Goal: Information Seeking & Learning: Learn about a topic

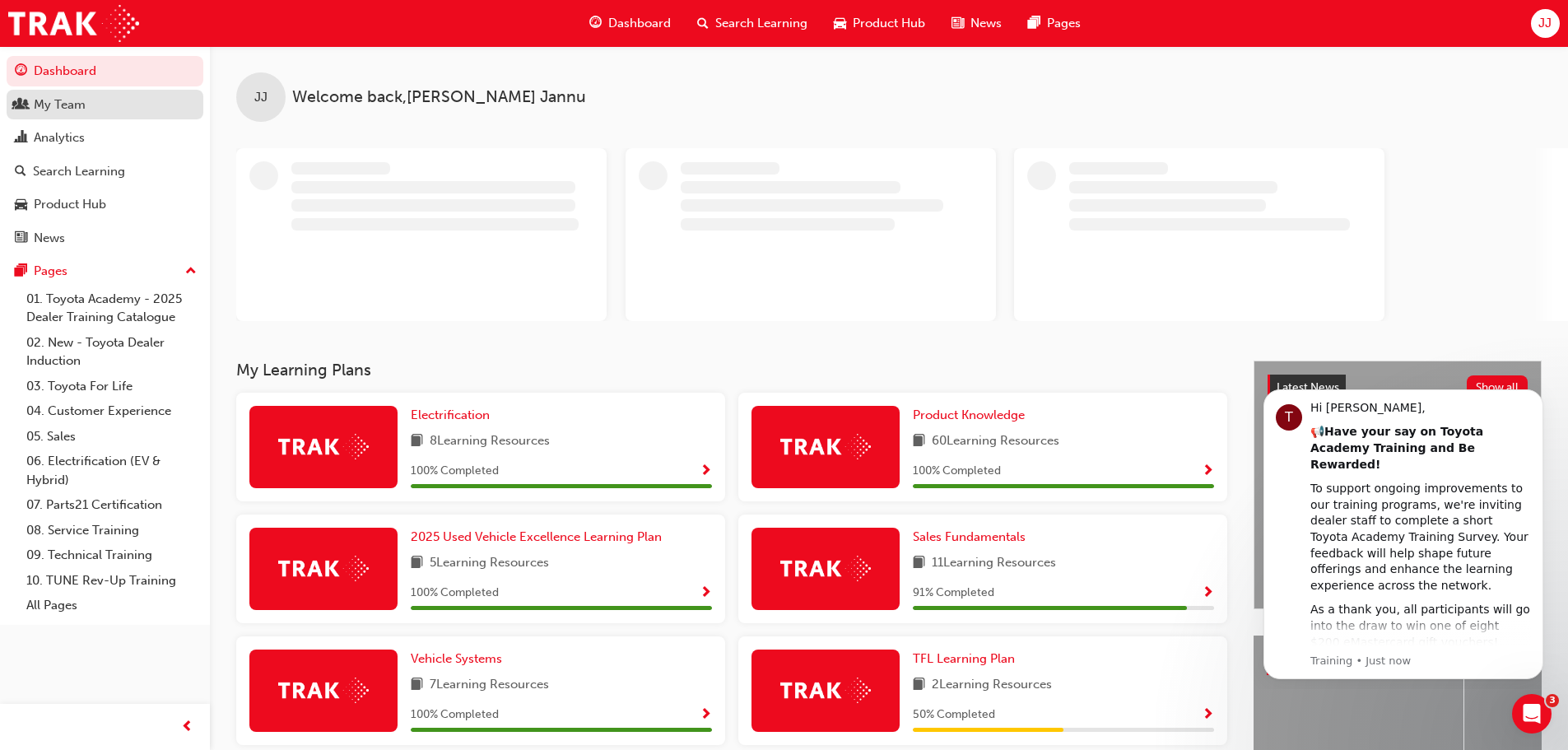
click at [77, 107] on div "My Team" at bounding box center [59, 105] width 52 height 19
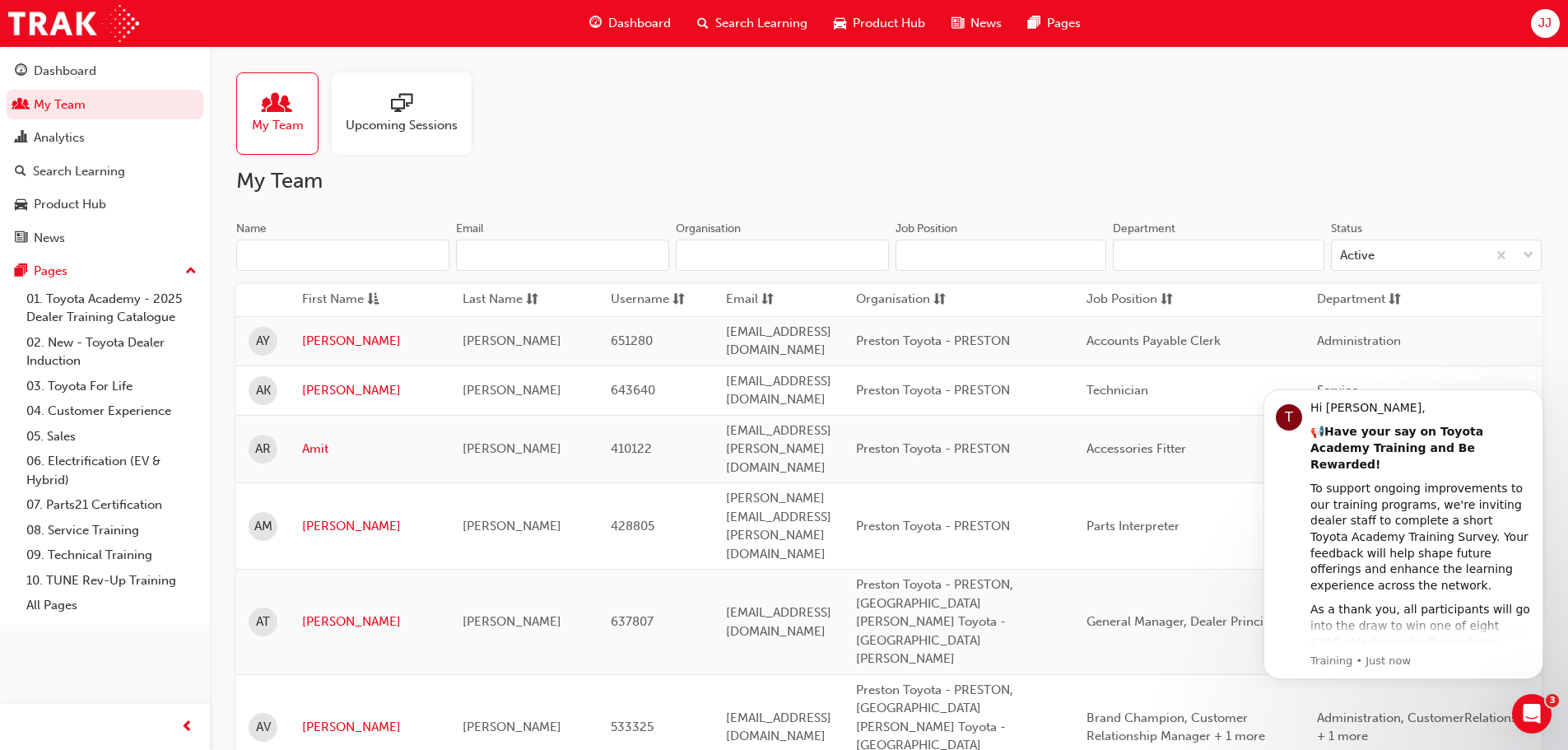
click at [379, 250] on input "Name" at bounding box center [342, 255] width 213 height 32
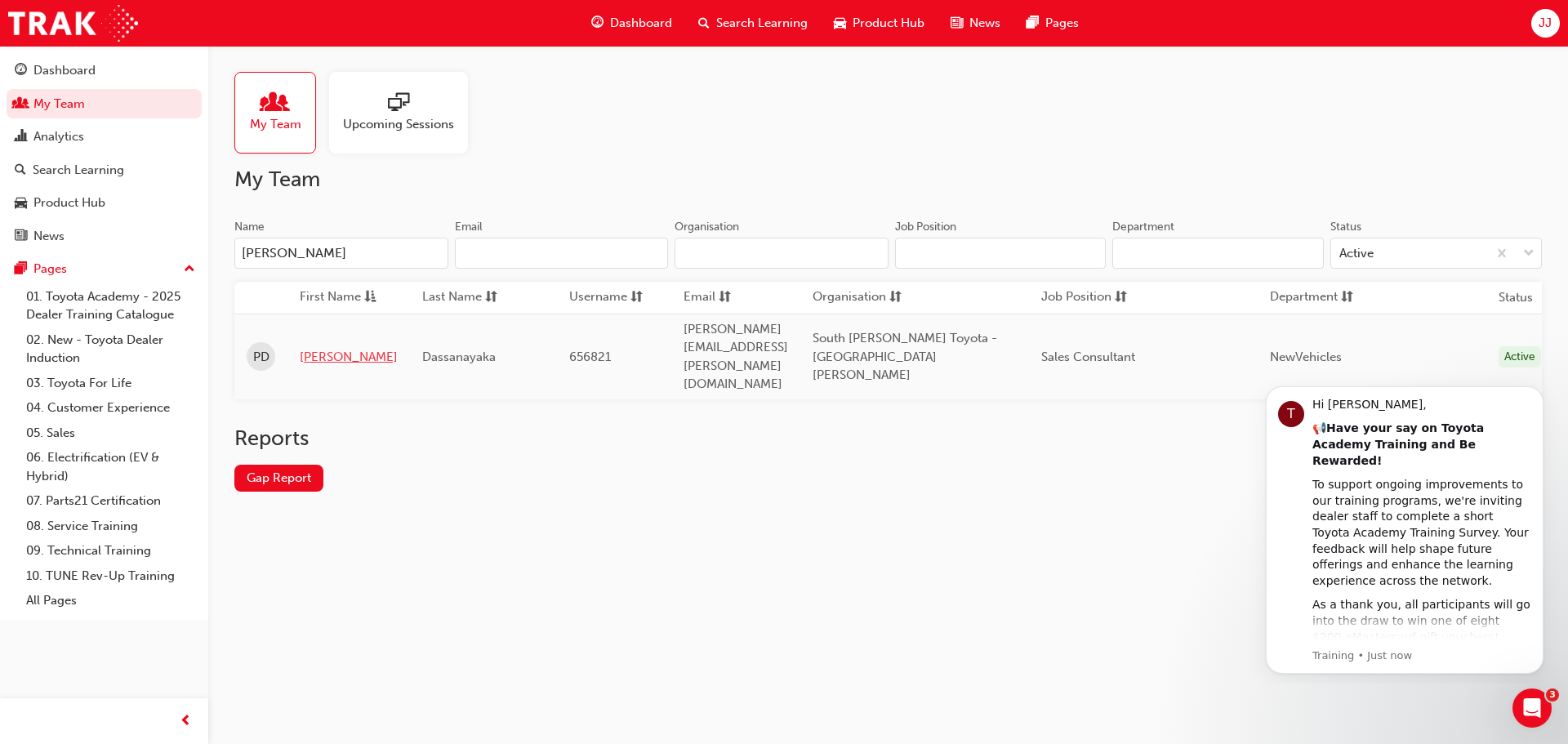
type input "priyal"
click at [309, 348] on link "Priyal" at bounding box center [349, 357] width 98 height 19
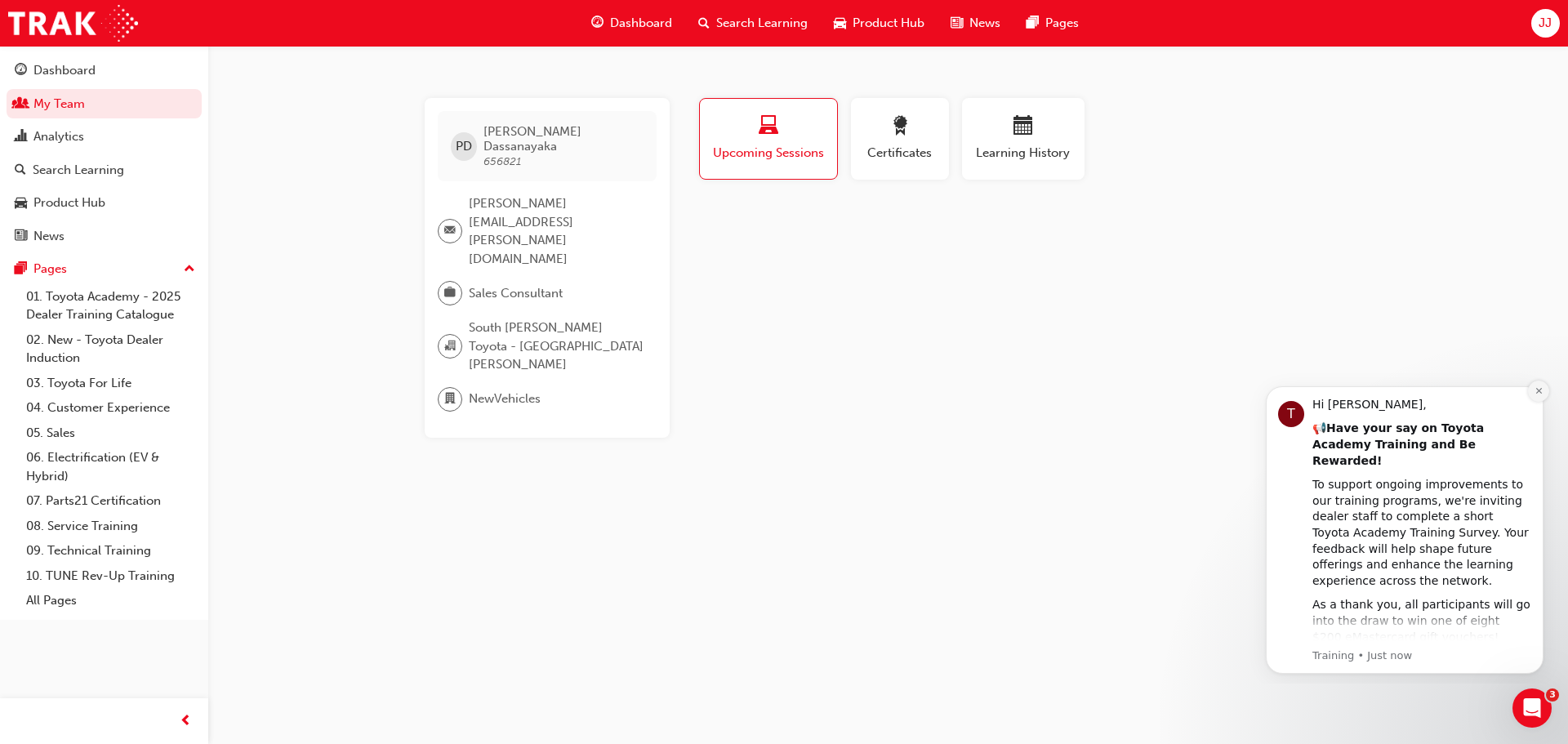
click at [1537, 393] on icon "Dismiss notification" at bounding box center [1538, 390] width 6 height 6
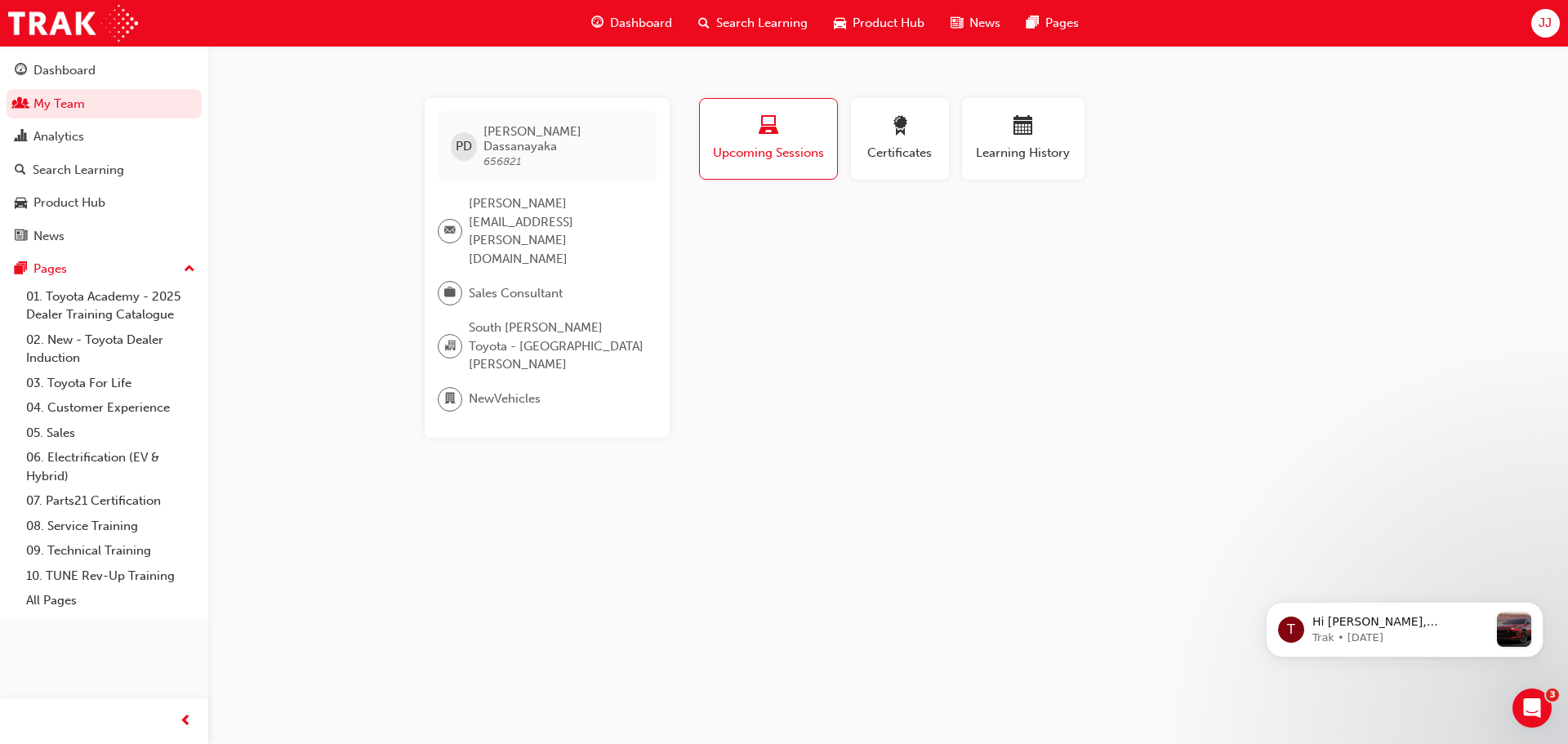
click at [797, 144] on span "Upcoming Sessions" at bounding box center [768, 154] width 113 height 19
click at [1012, 152] on span "Learning History" at bounding box center [1023, 154] width 98 height 19
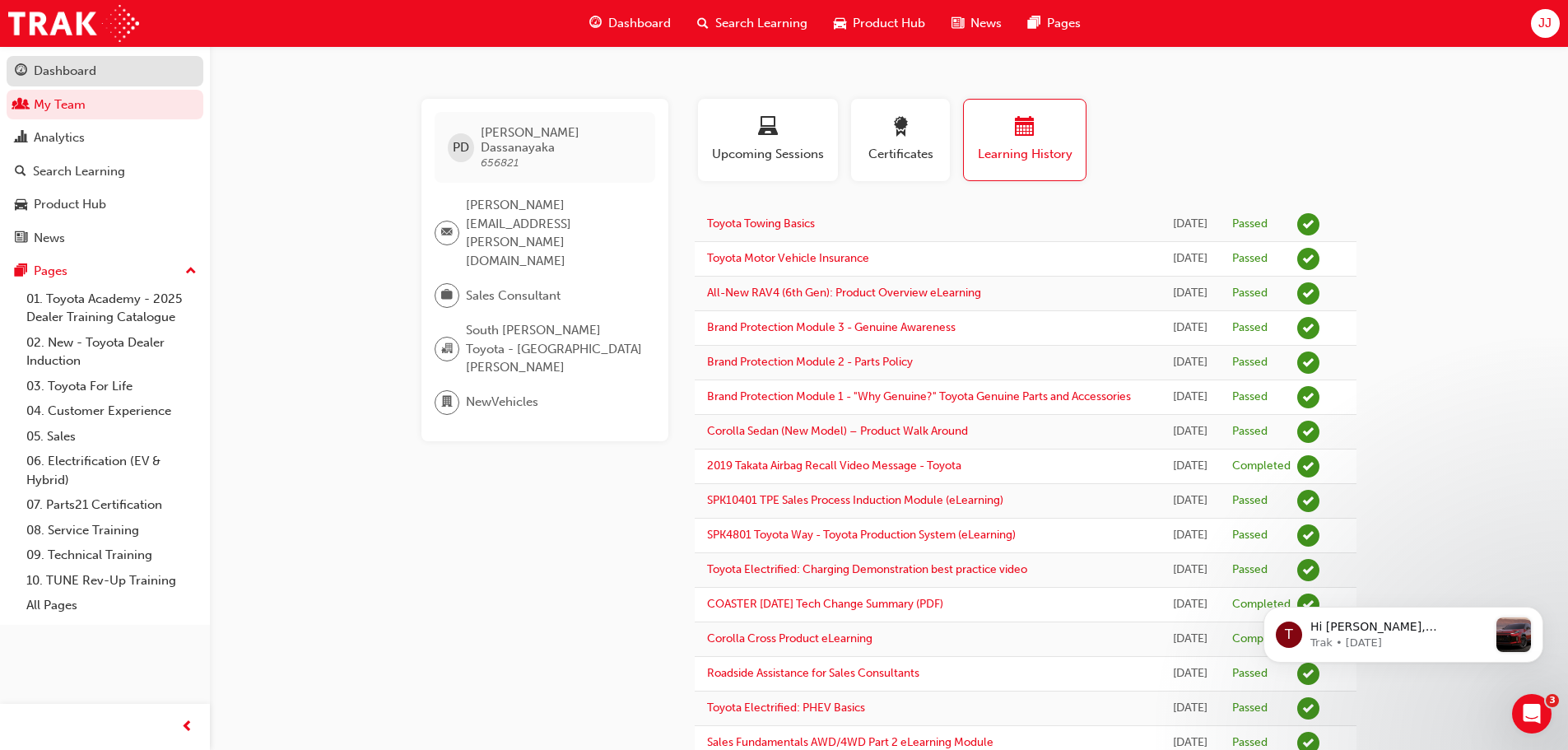
click at [87, 77] on div "Dashboard" at bounding box center [64, 71] width 63 height 19
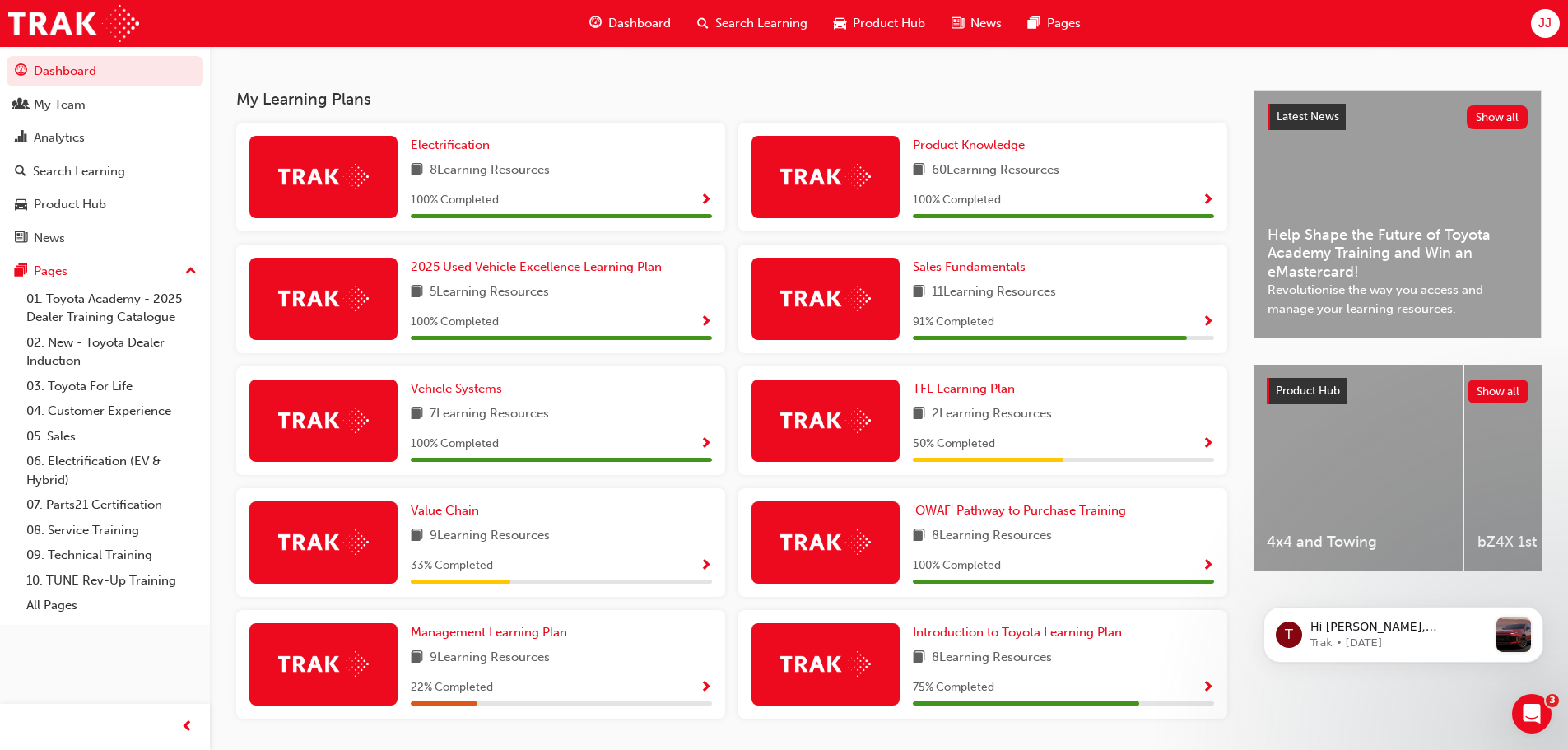
scroll to position [386, 0]
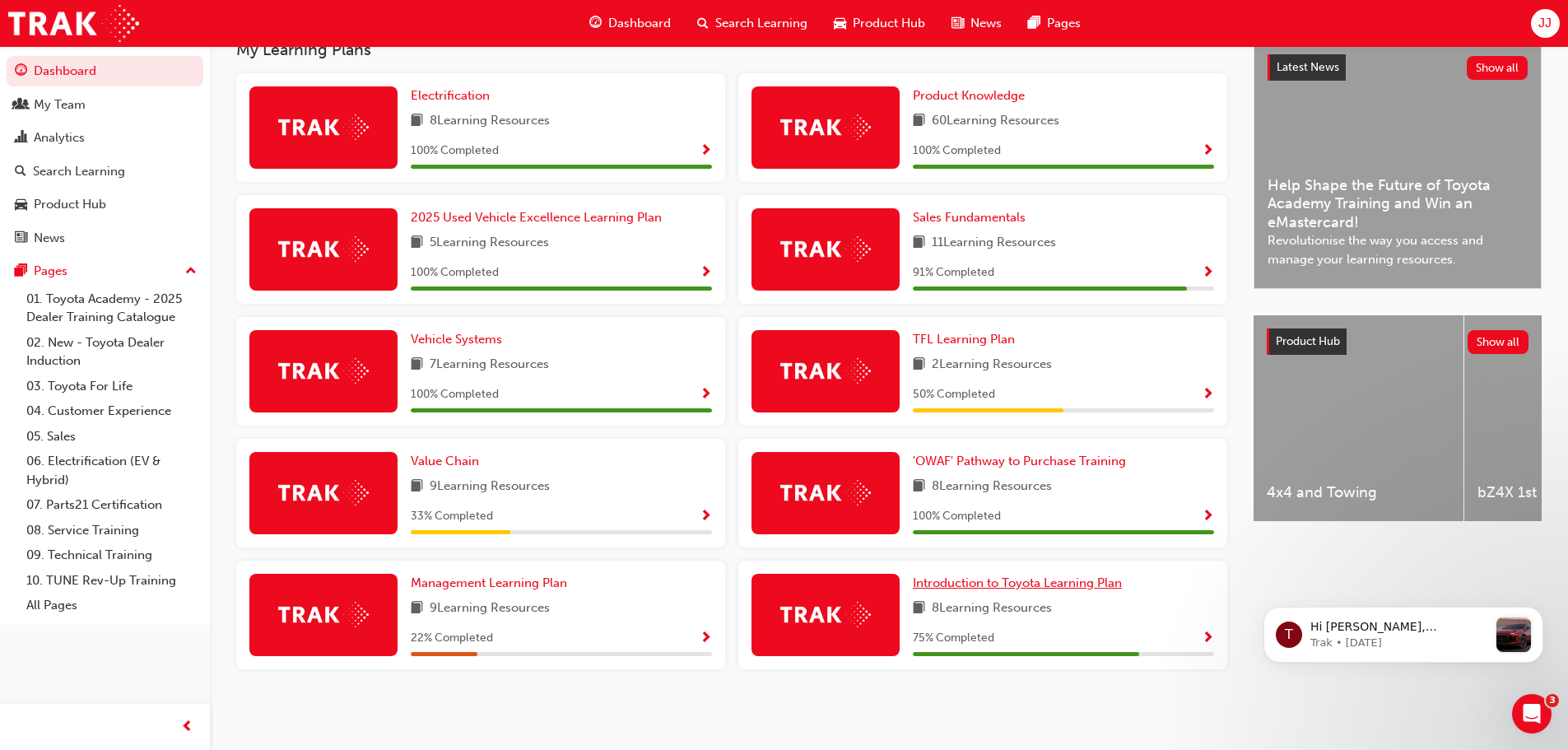
click at [982, 586] on span "Introduction to Toyota Learning Plan" at bounding box center [1017, 582] width 209 height 15
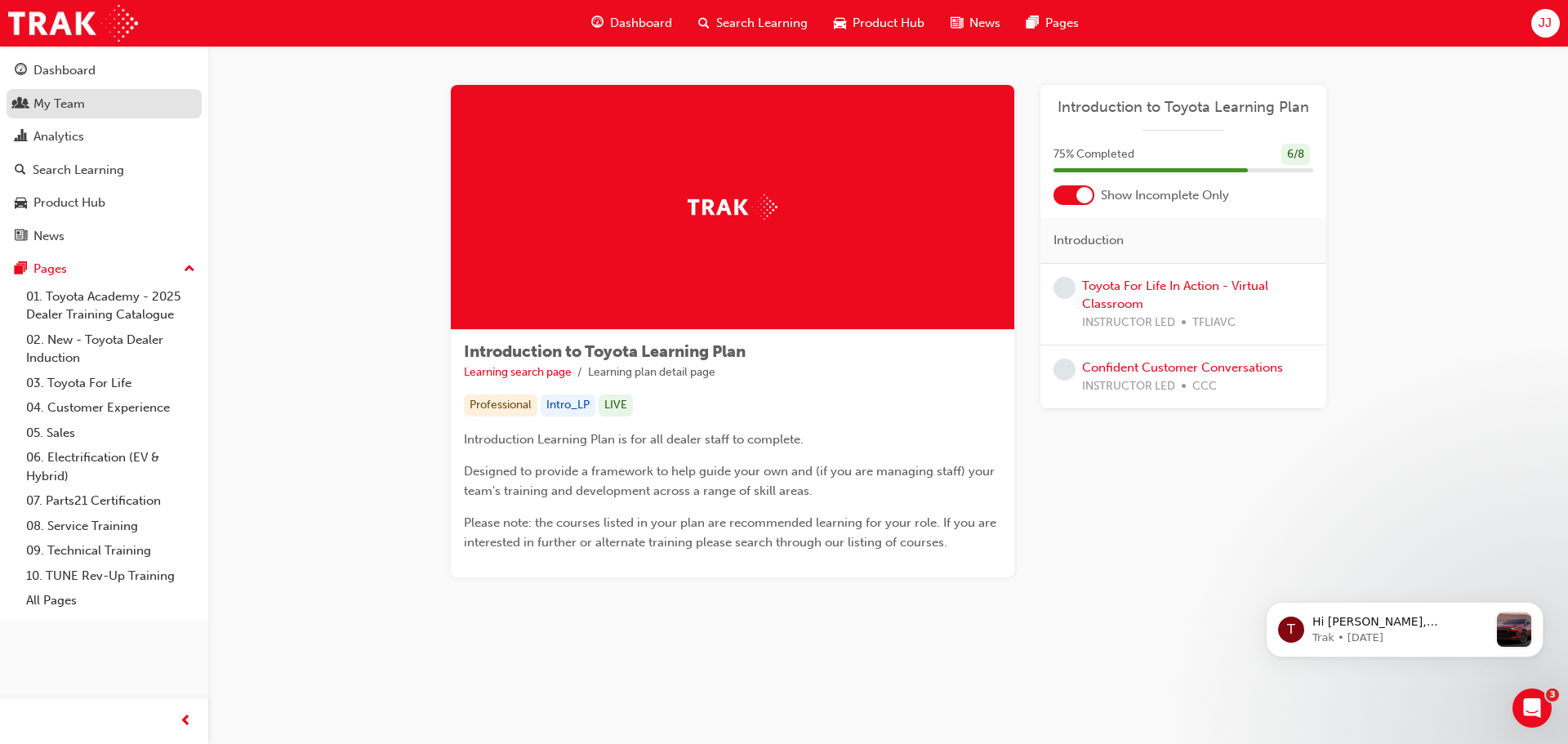
click at [89, 104] on div "My Team" at bounding box center [104, 104] width 179 height 20
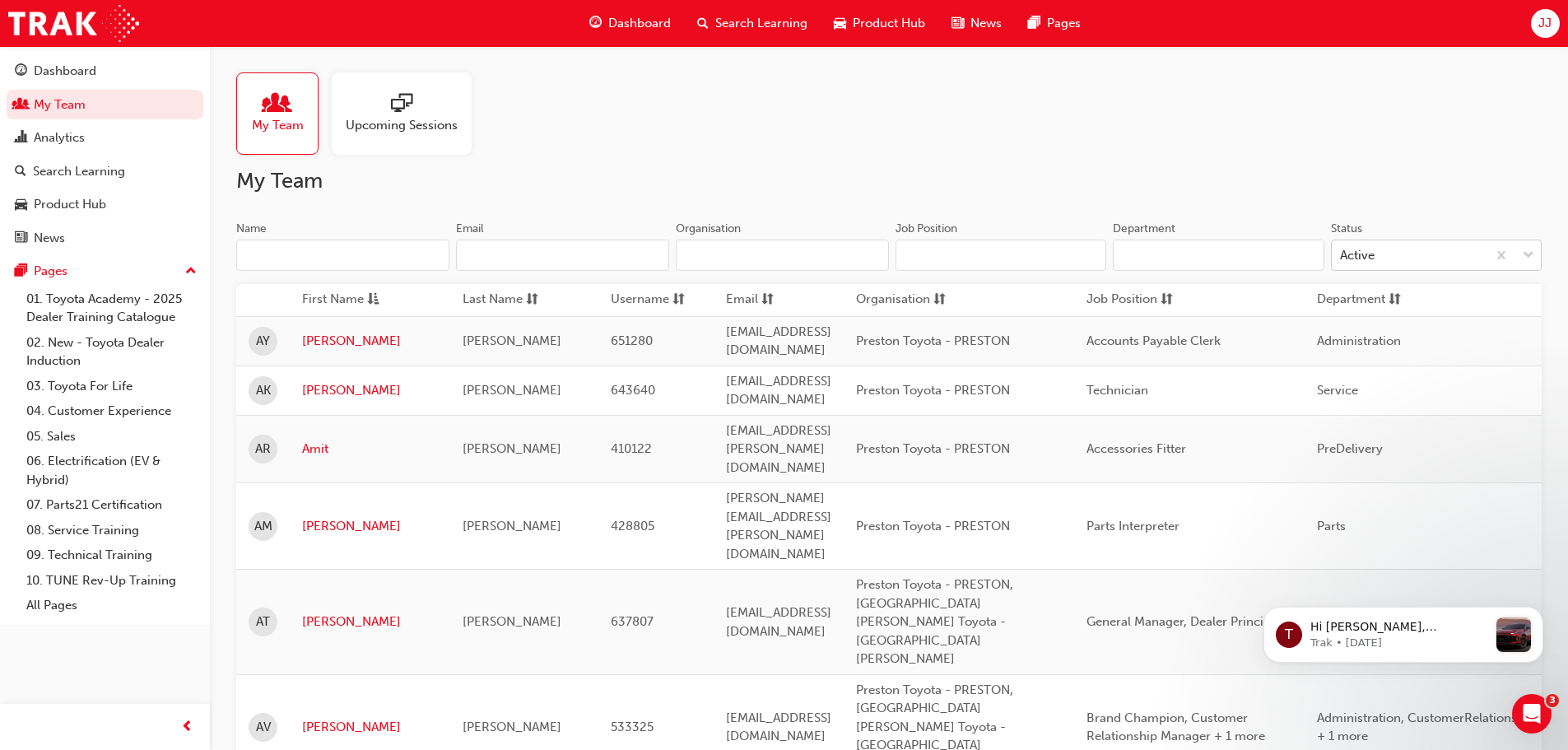
click at [1525, 253] on span "down-icon" at bounding box center [1528, 256] width 11 height 21
click at [1342, 253] on input "Status Active" at bounding box center [1341, 254] width 2 height 14
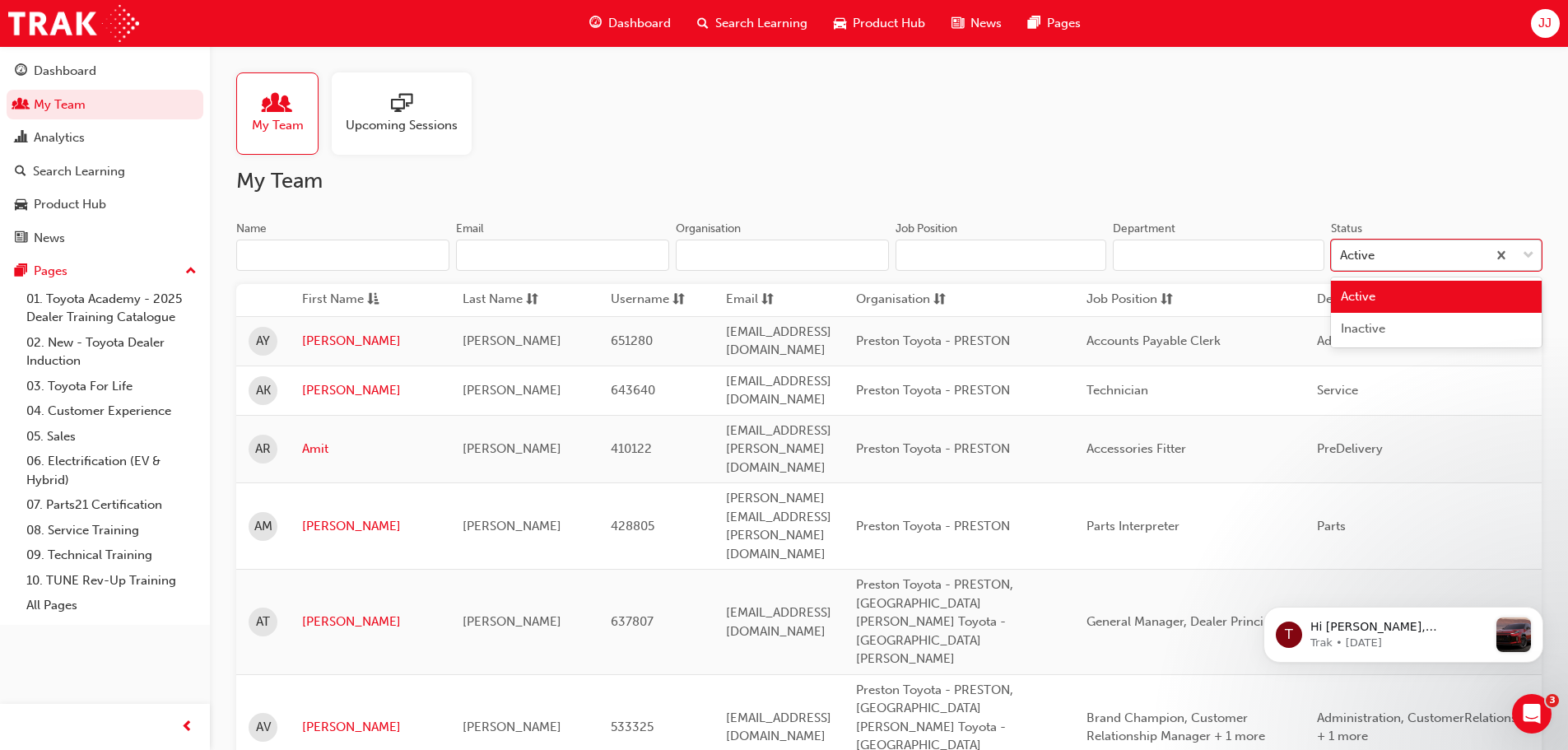
click at [1525, 253] on span "down-icon" at bounding box center [1528, 256] width 11 height 21
click at [1342, 253] on input "Status option Active focused, 1 of 2. 2 results available. Use Up and Down to c…" at bounding box center [1341, 254] width 2 height 14
click at [1189, 261] on input "Department" at bounding box center [1218, 255] width 210 height 32
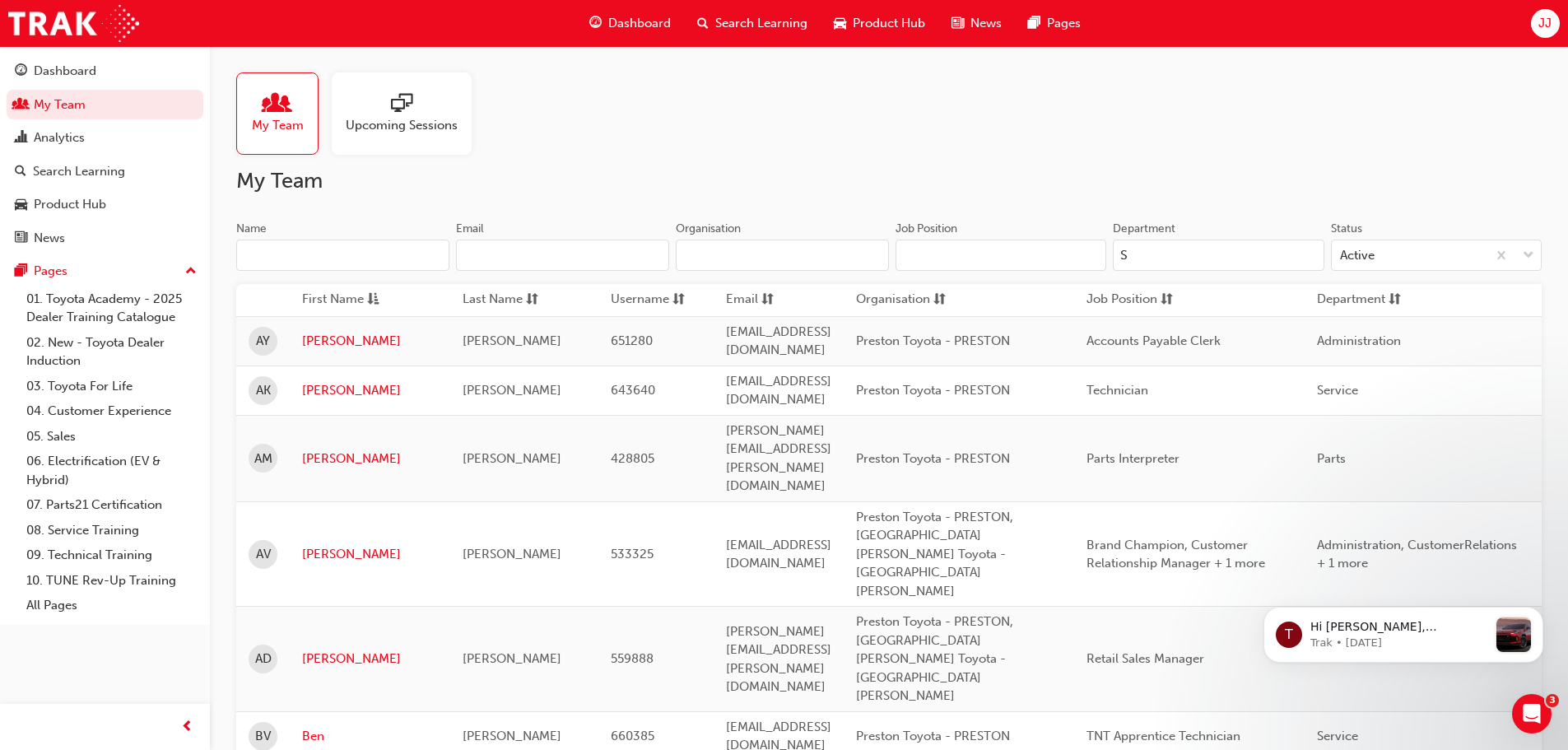
type input "S"
click at [315, 251] on input "Name" at bounding box center [342, 255] width 213 height 32
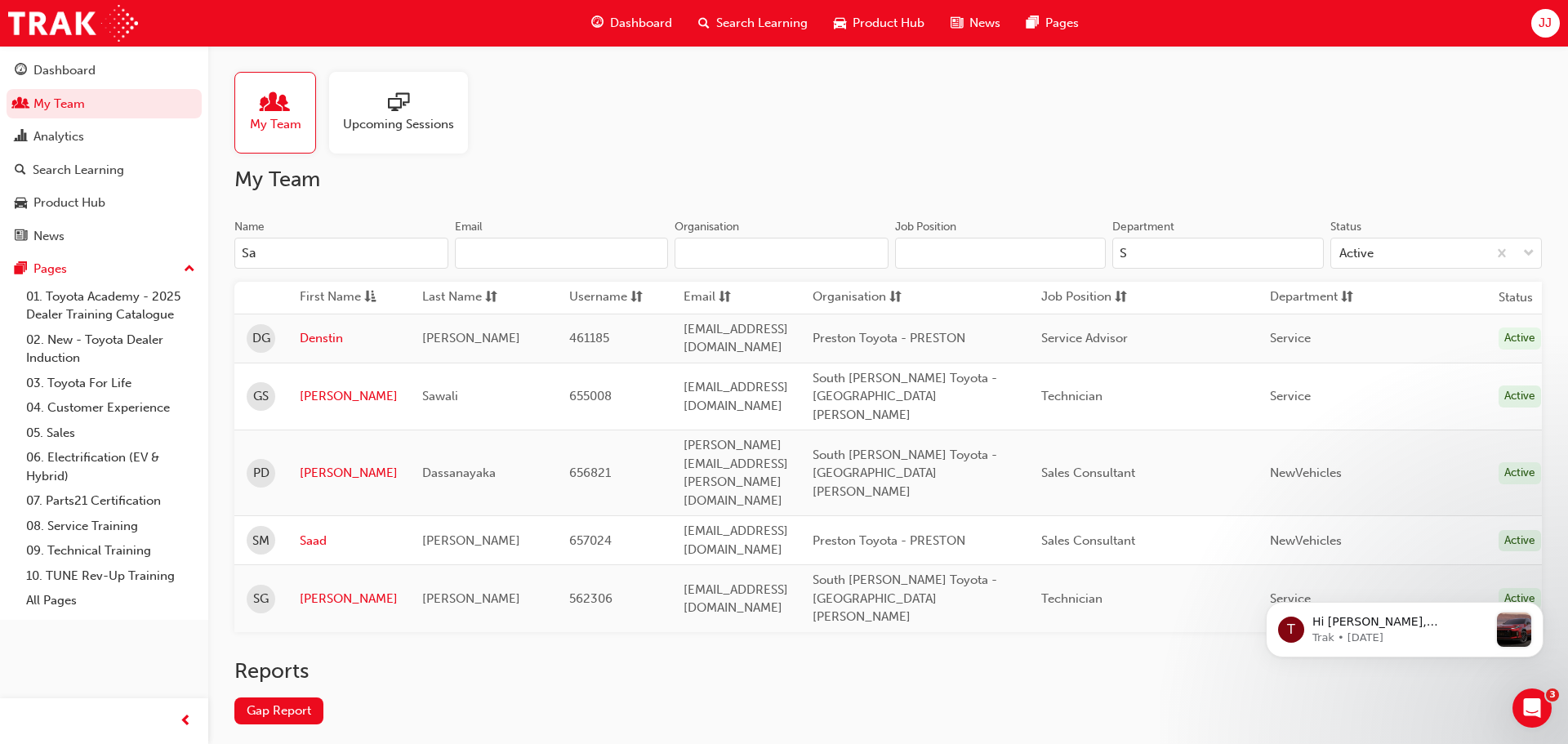
type input "S"
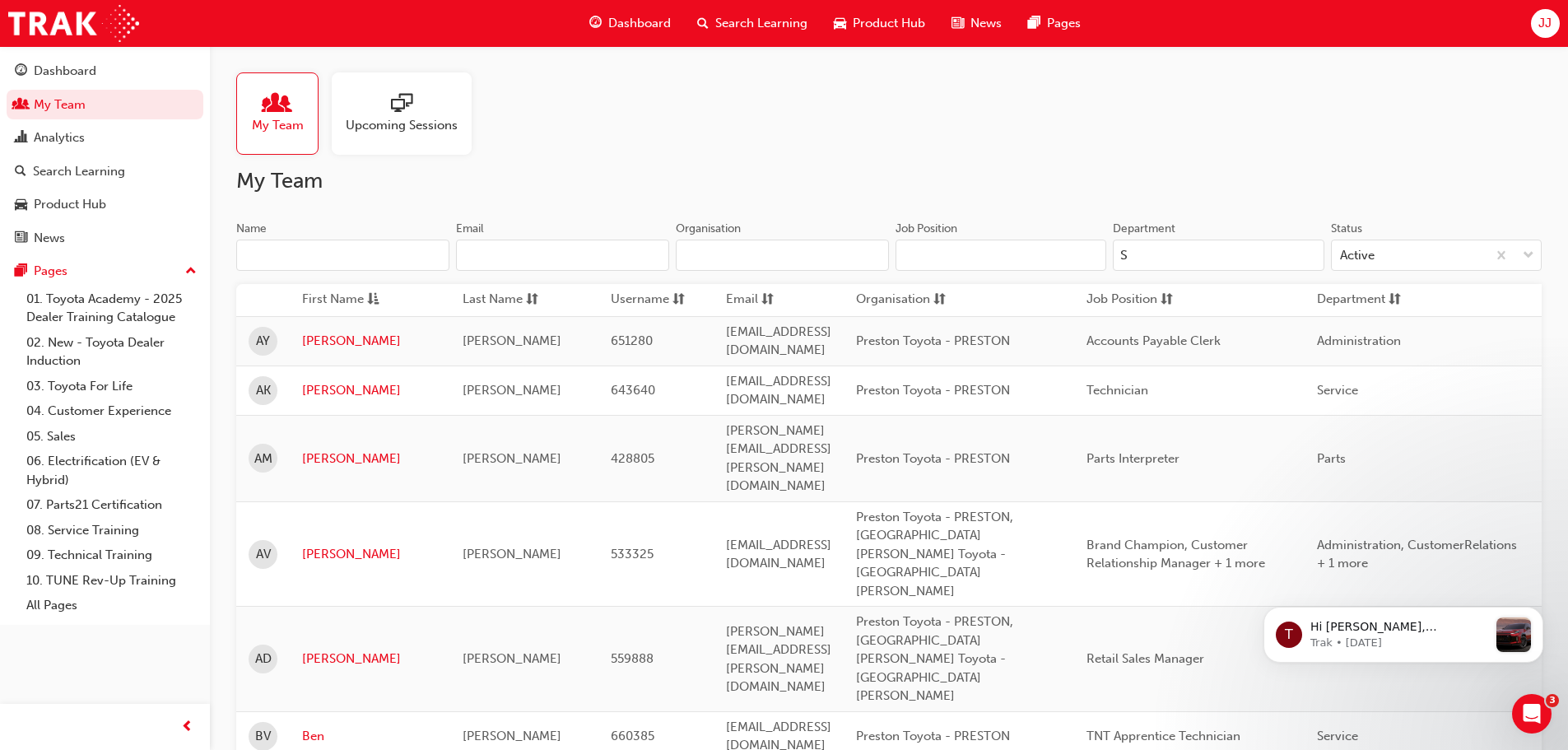
click at [692, 129] on div "My Team Upcoming Sessions" at bounding box center [888, 113] width 1306 height 82
click at [1157, 297] on span "Job Position" at bounding box center [1122, 299] width 70 height 20
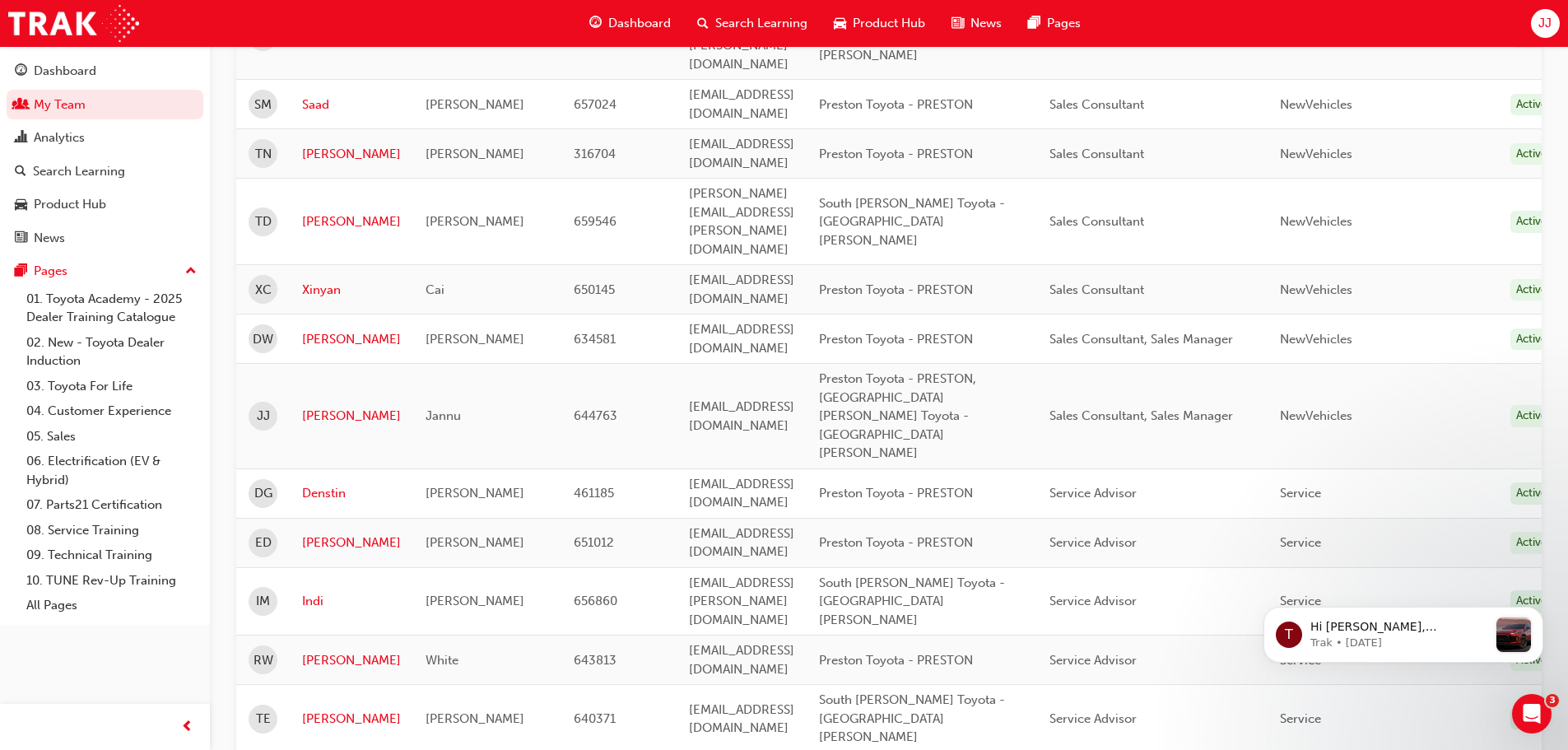
scroll to position [2092, 0]
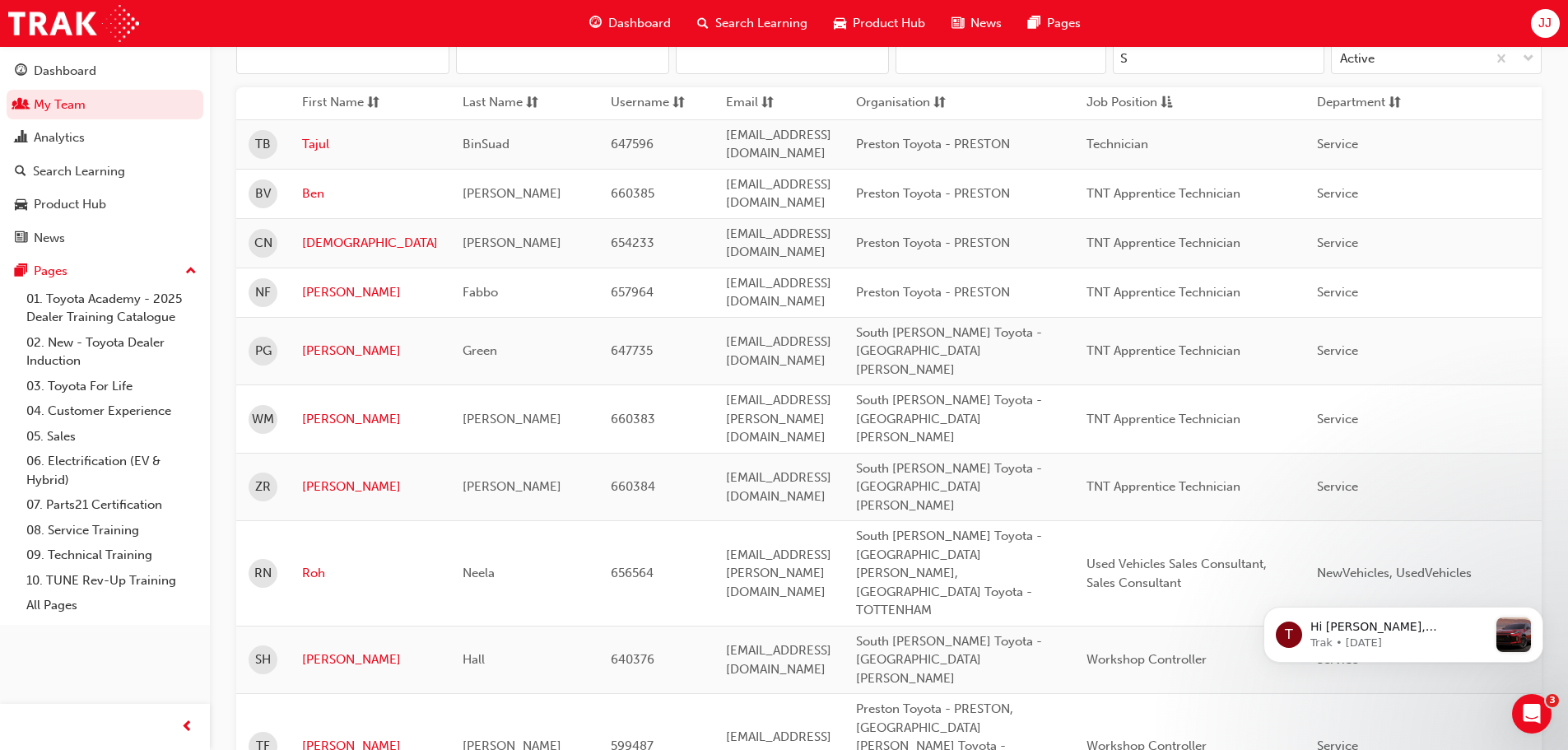
scroll to position [299, 0]
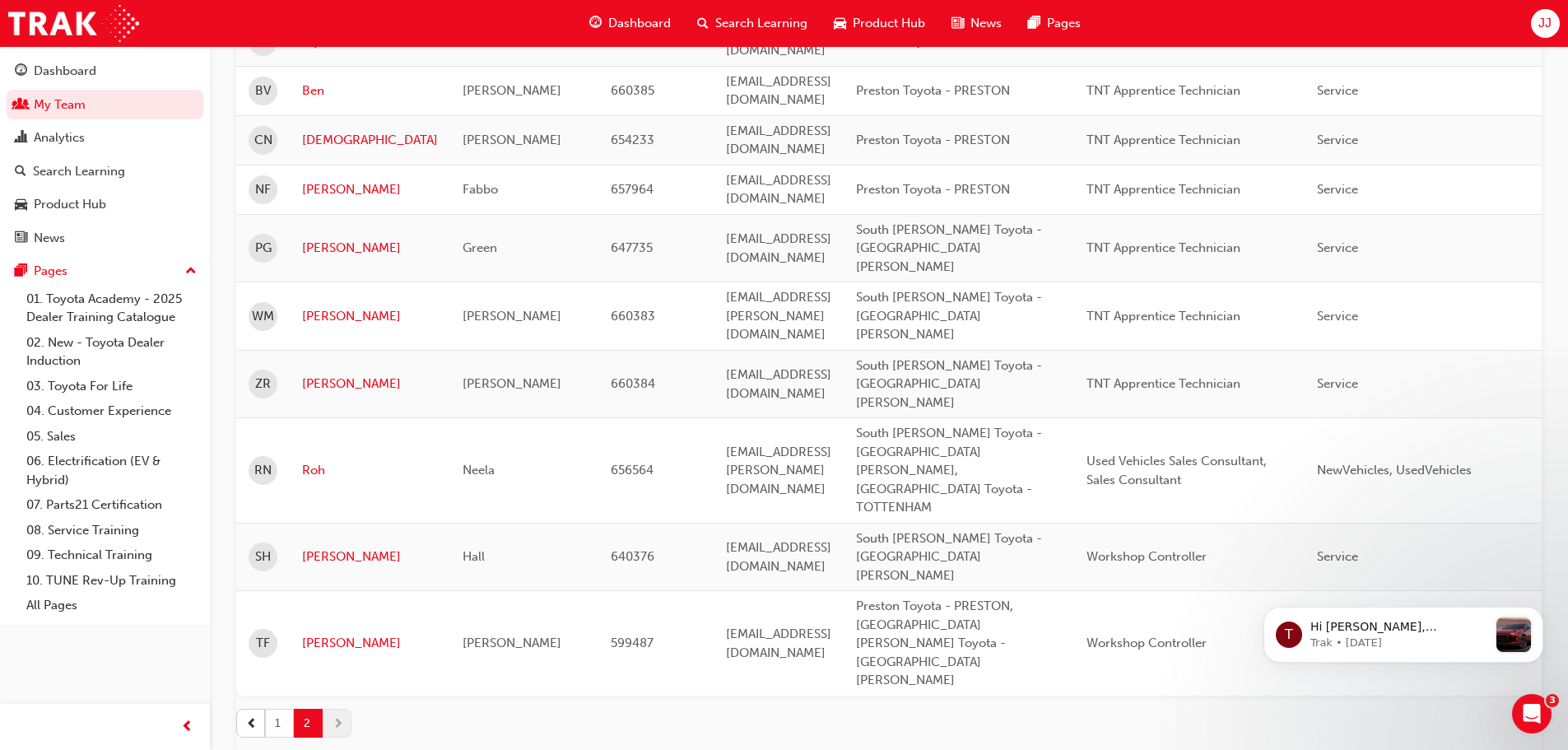
click at [286, 709] on button "1" at bounding box center [279, 723] width 29 height 29
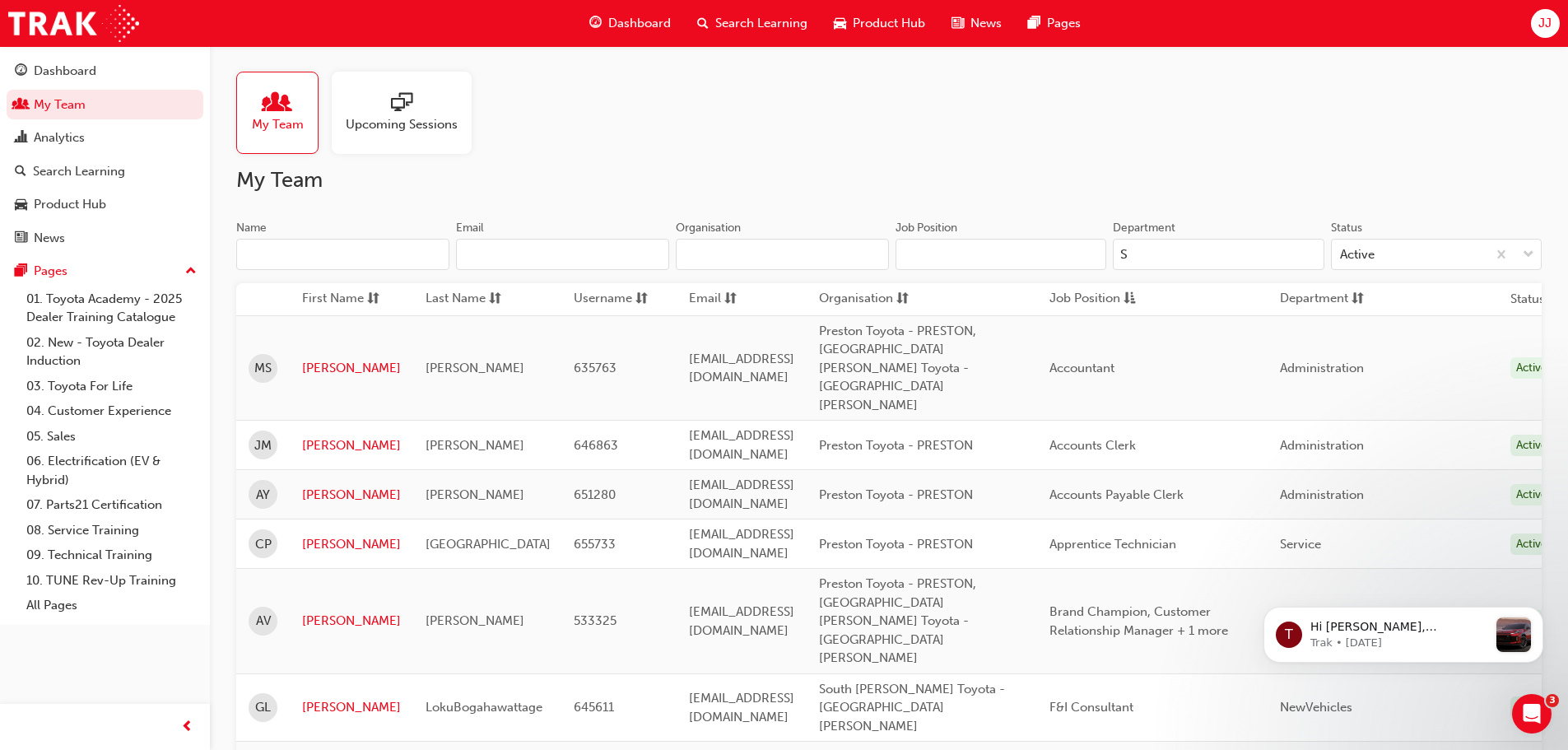
scroll to position [0, 0]
click at [380, 116] on span "Upcoming Sessions" at bounding box center [401, 126] width 112 height 19
click at [387, 114] on div at bounding box center [401, 105] width 112 height 23
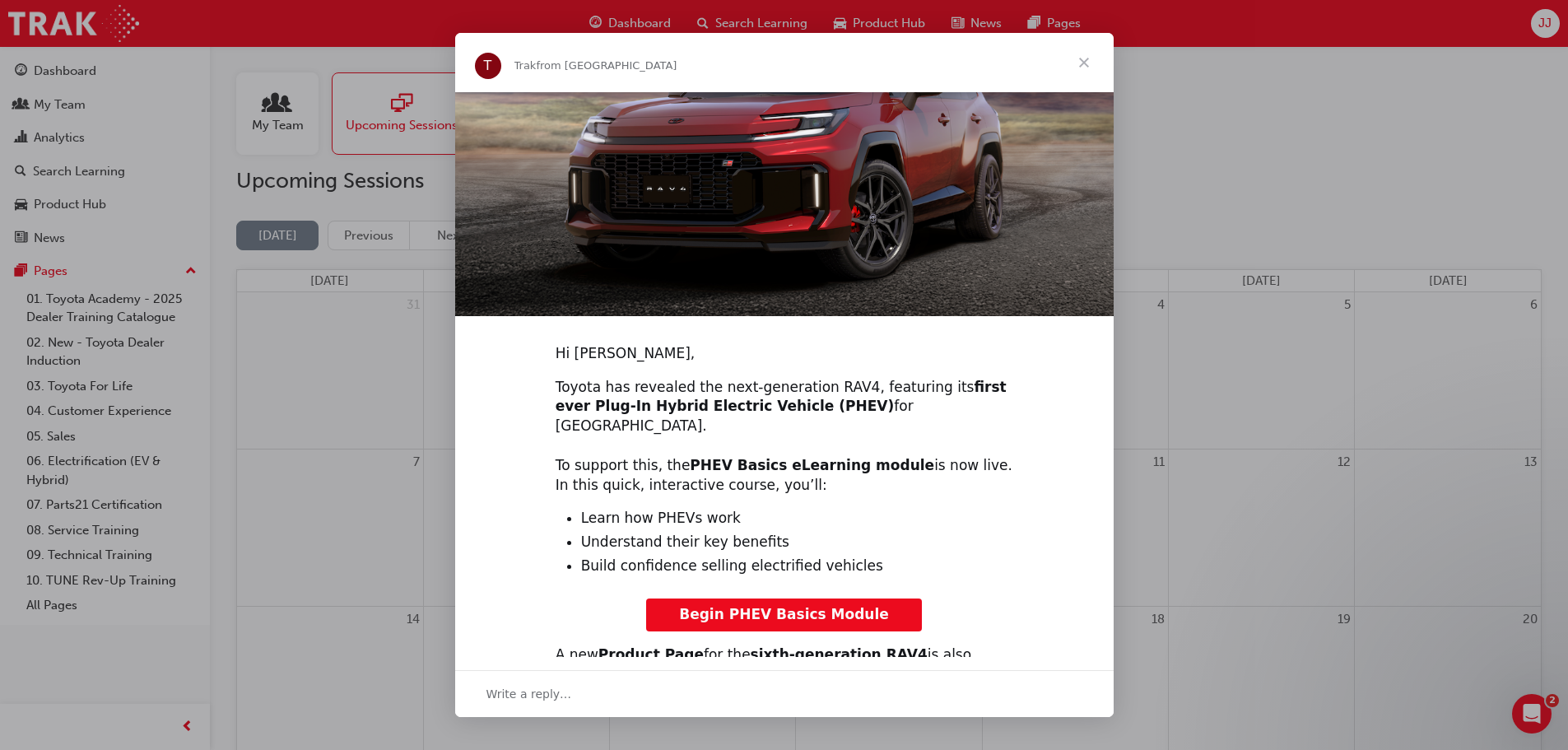
scroll to position [268, 0]
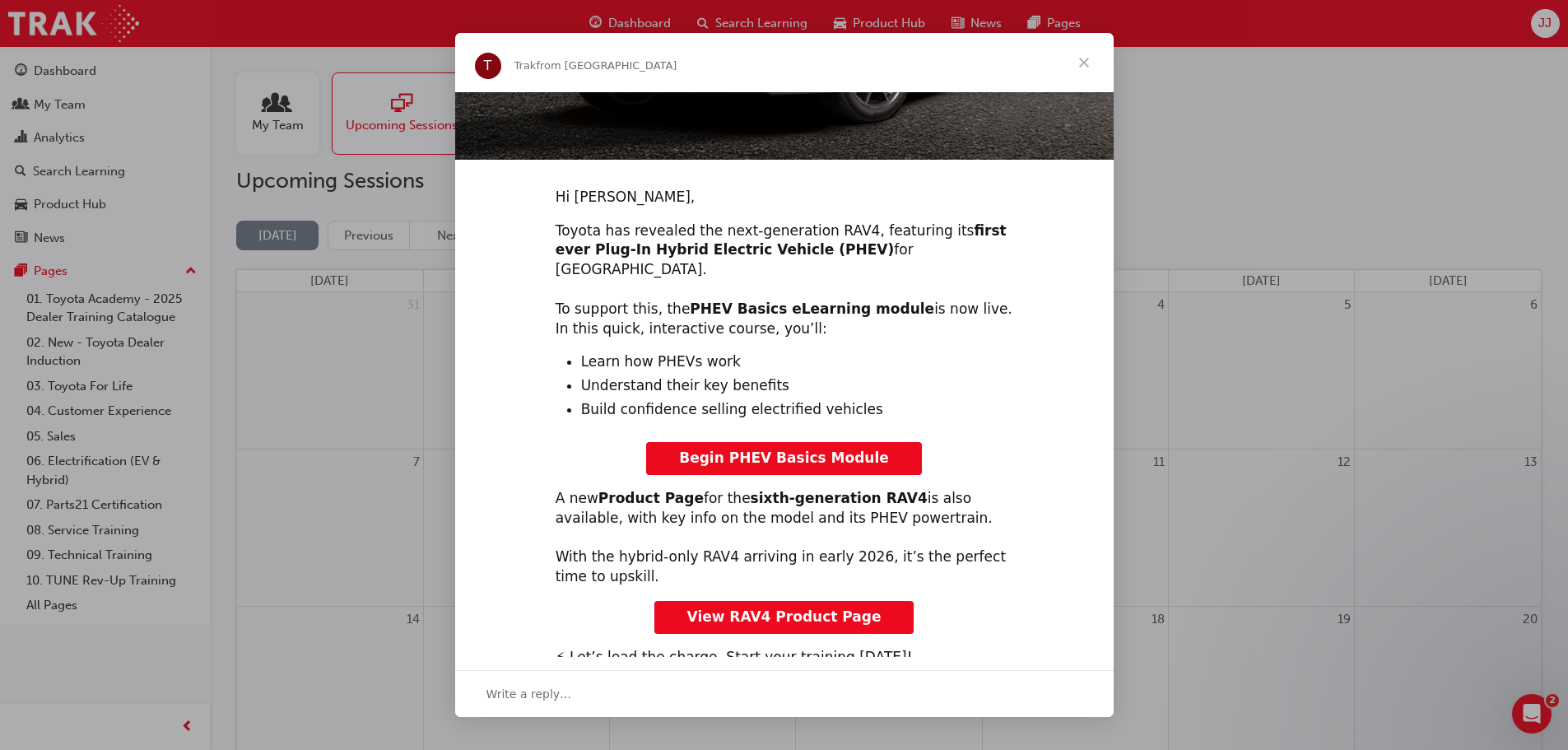
click at [777, 449] on span "Begin PHEV Basics Module" at bounding box center [784, 457] width 210 height 17
click at [1086, 58] on span "Close" at bounding box center [1084, 62] width 59 height 59
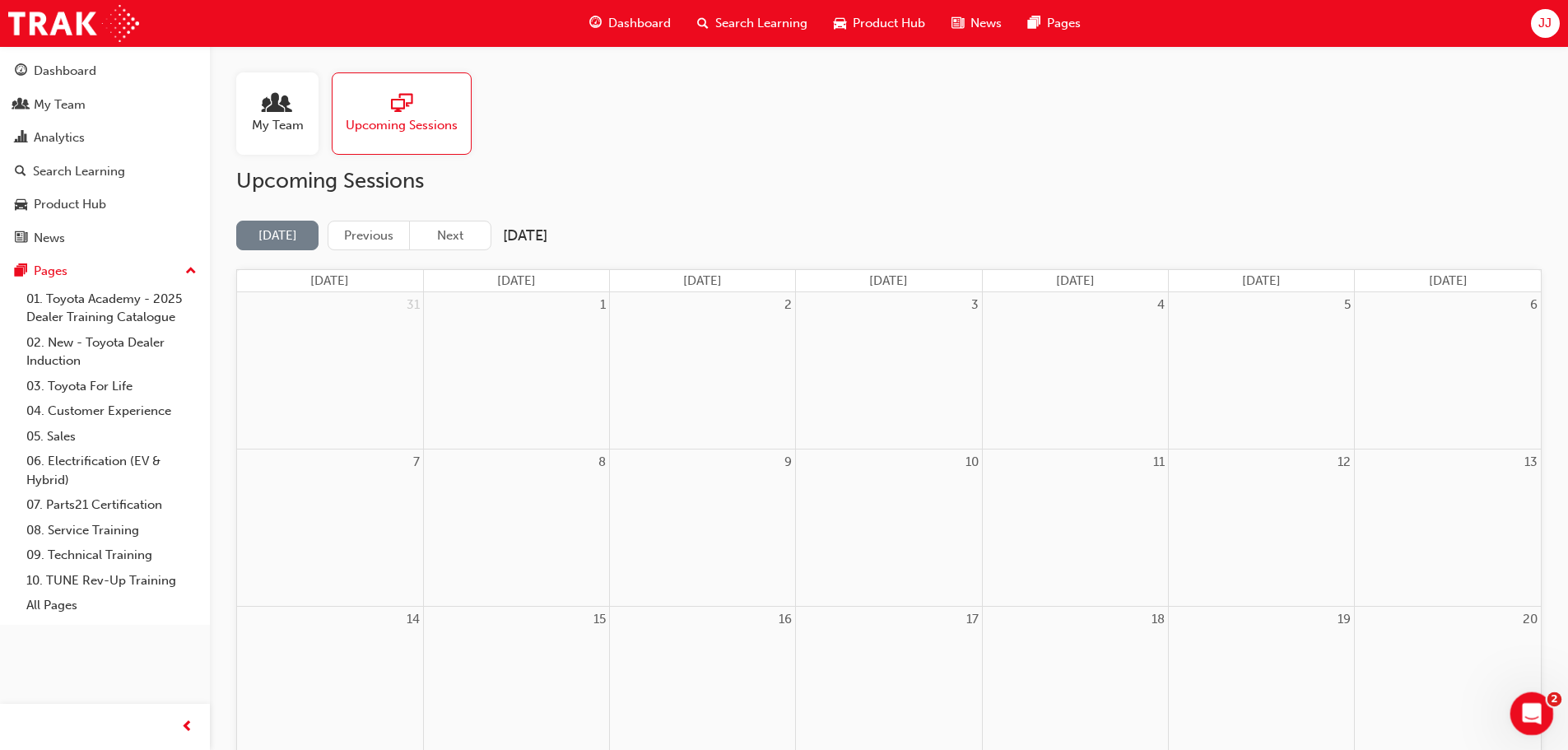
click at [1518, 710] on icon "Open Intercom Messenger" at bounding box center [1529, 711] width 27 height 27
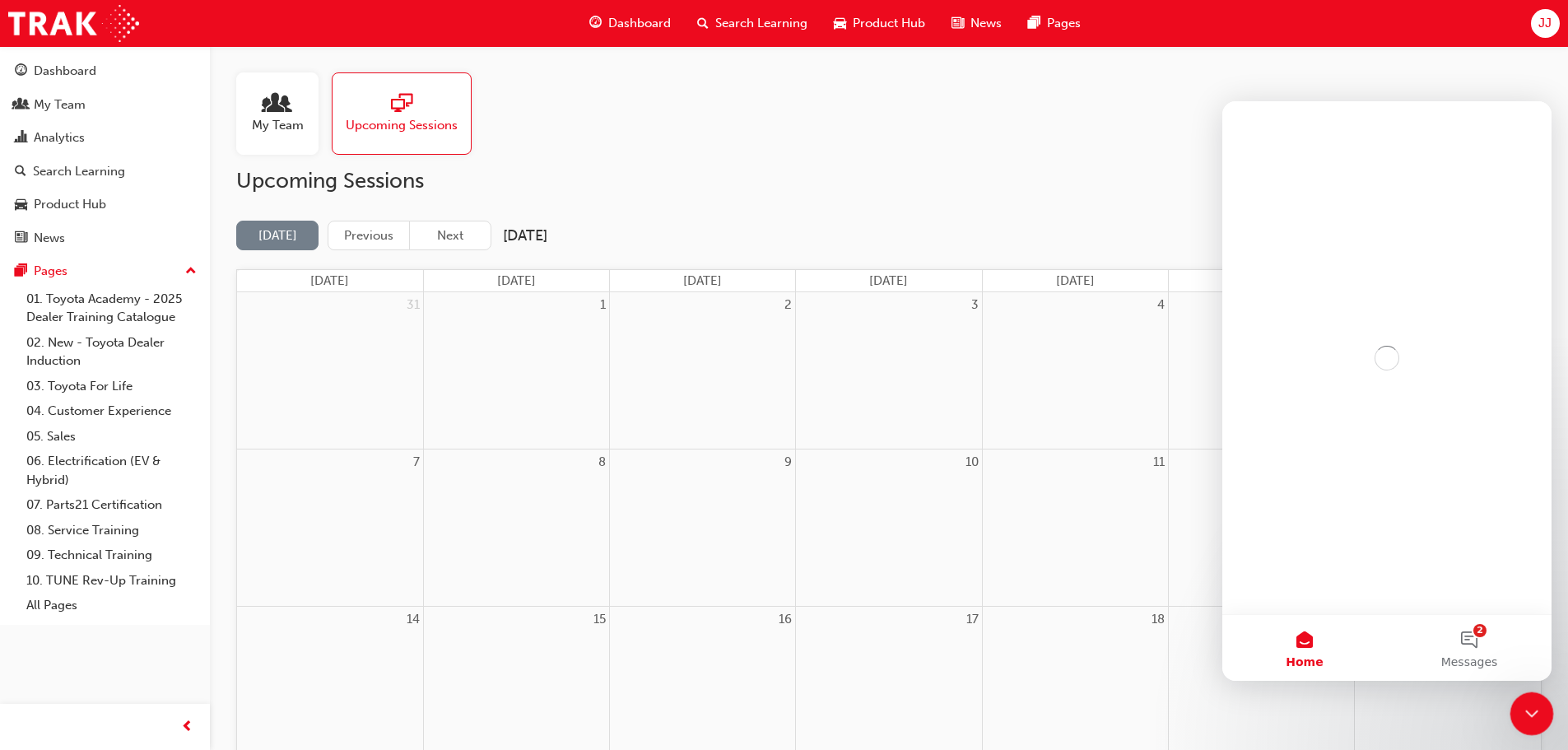
scroll to position [0, 0]
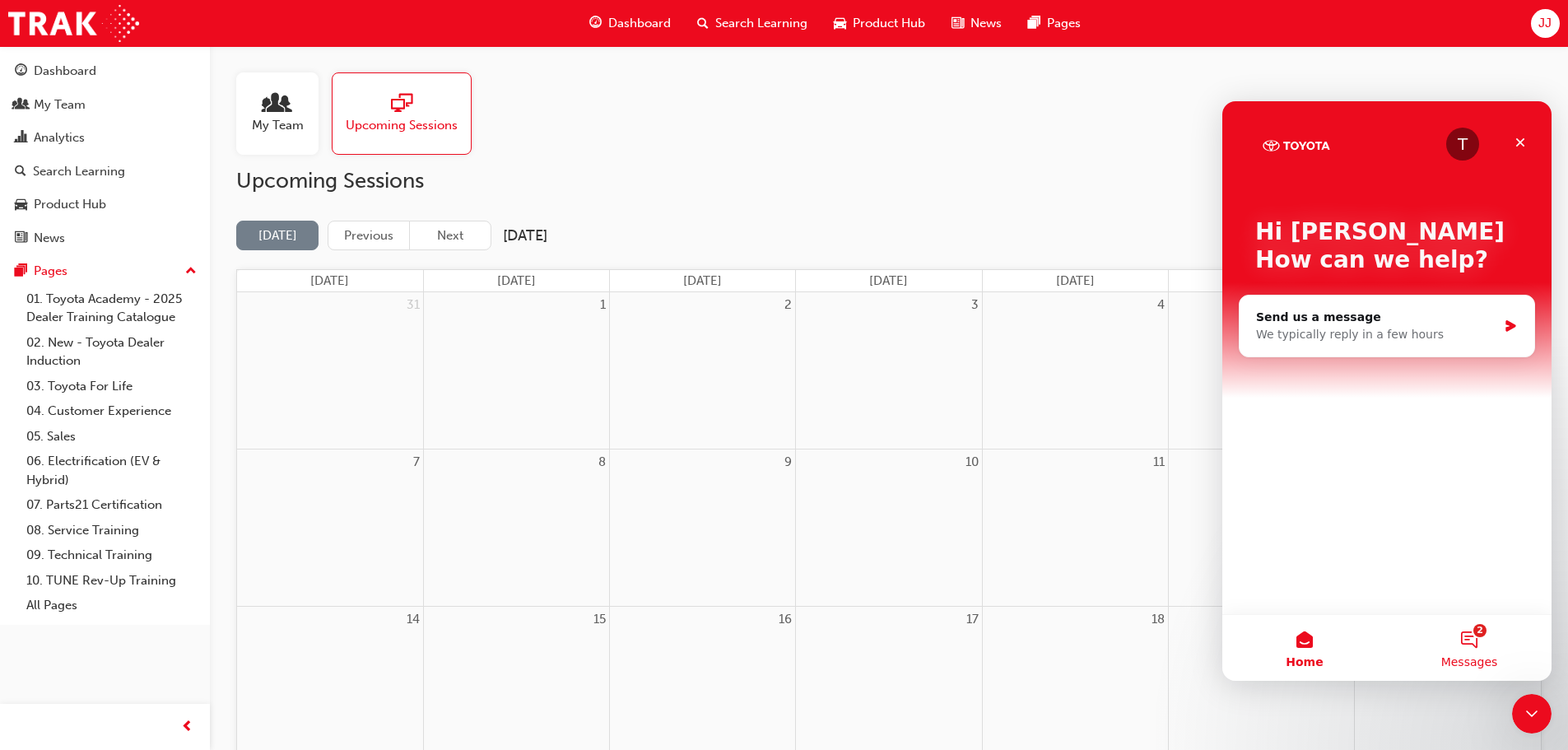
click at [1466, 636] on button "2 Messages" at bounding box center [1469, 647] width 165 height 66
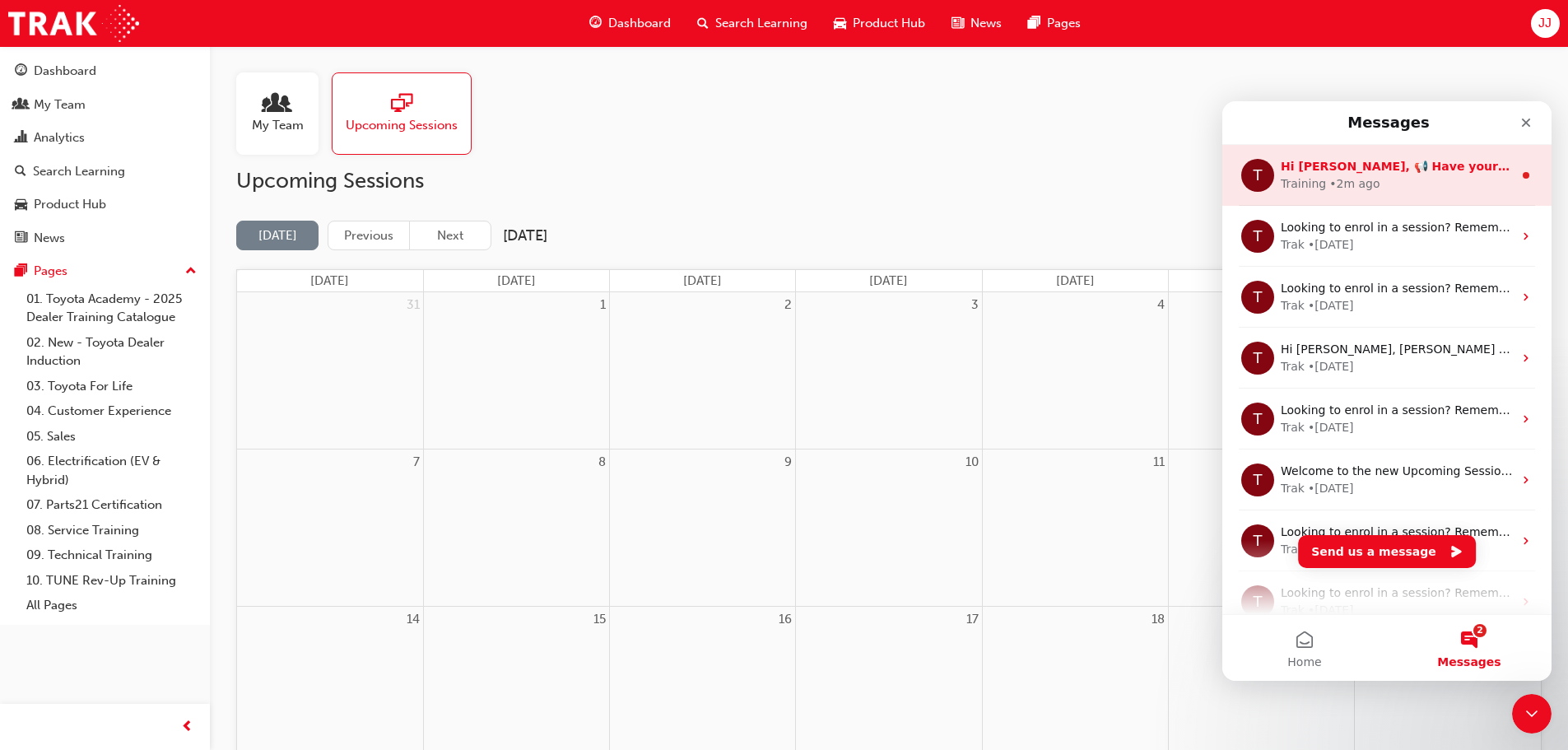
click at [1388, 178] on div "Training • 2m ago" at bounding box center [1397, 184] width 232 height 18
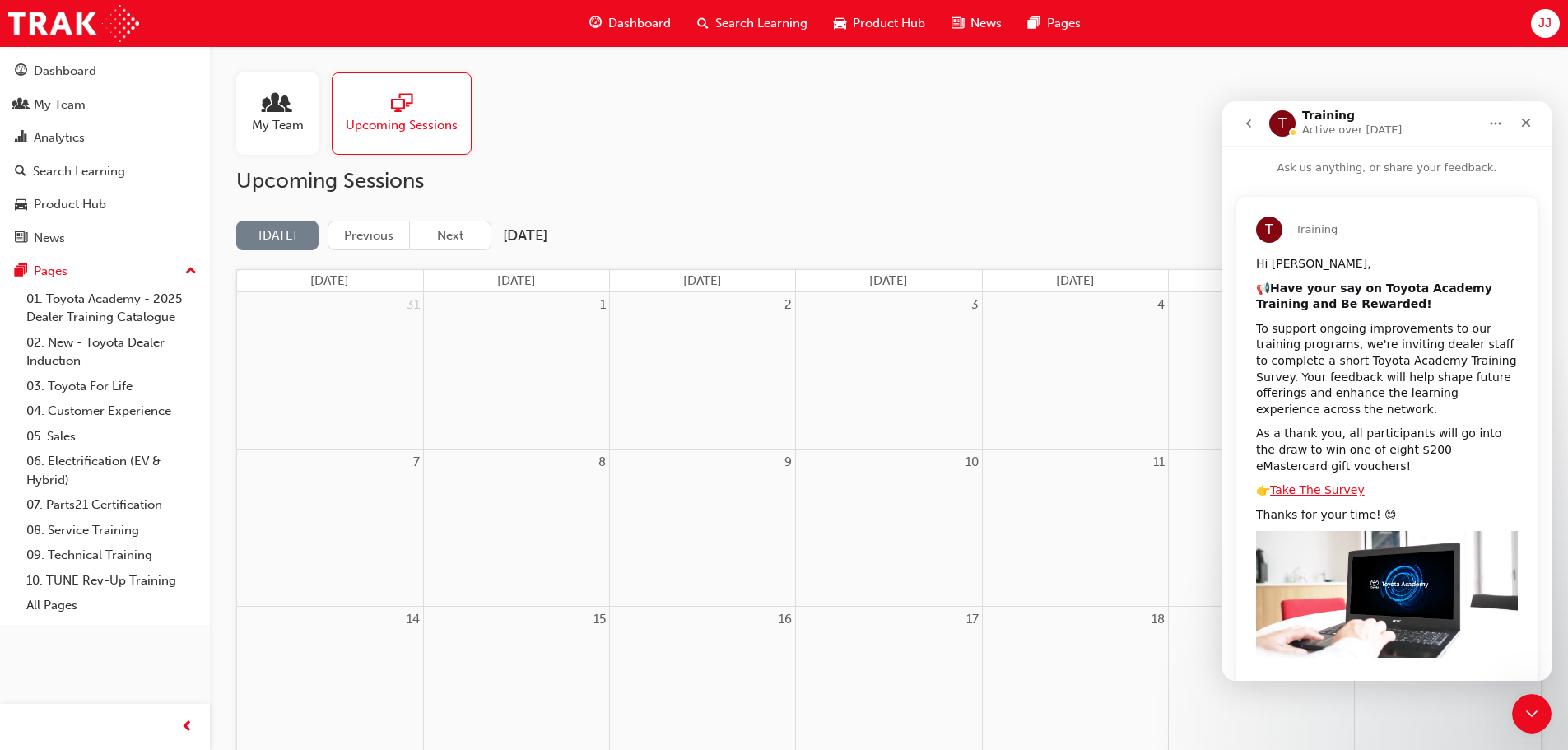
scroll to position [35, 0]
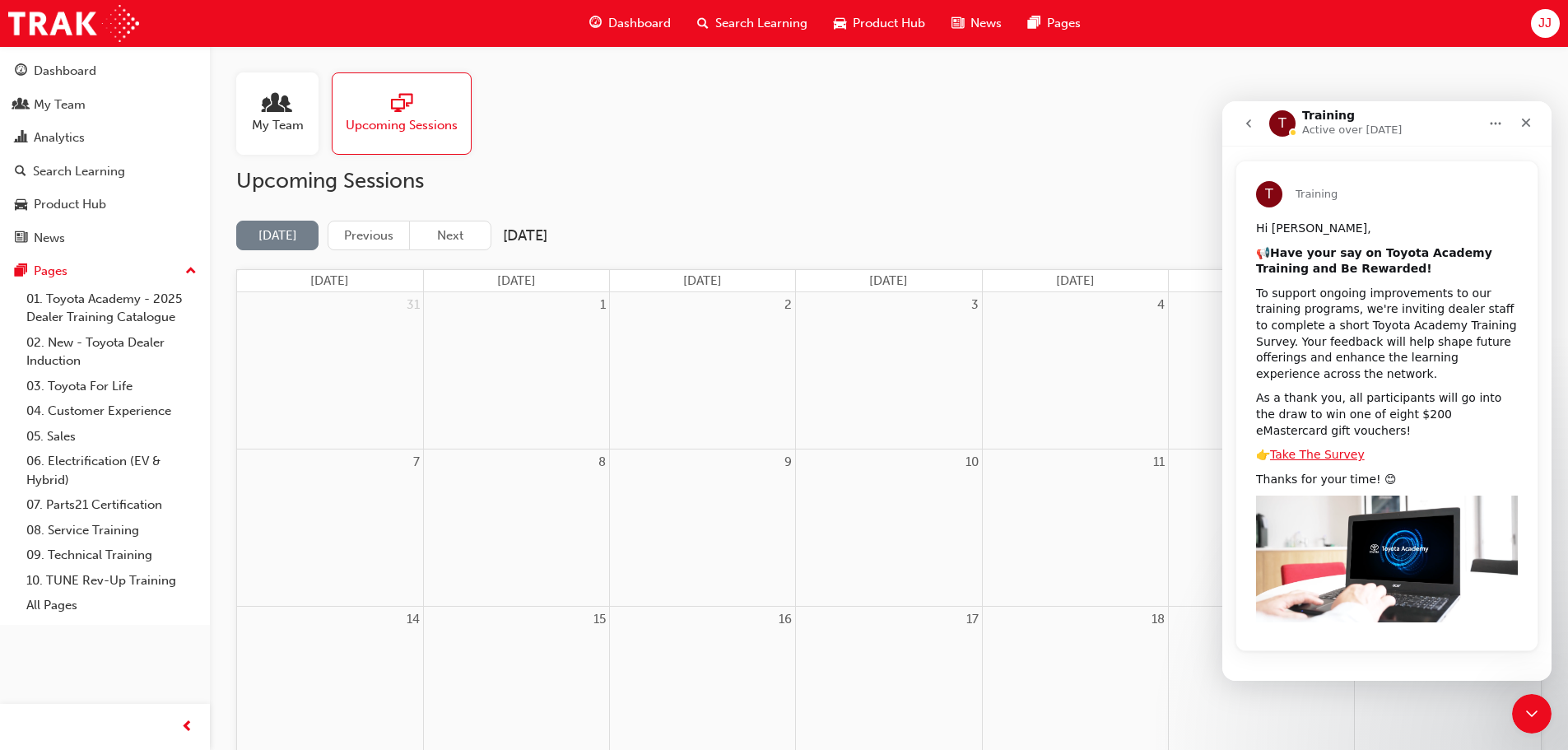
click at [1258, 113] on button "go back" at bounding box center [1248, 123] width 32 height 32
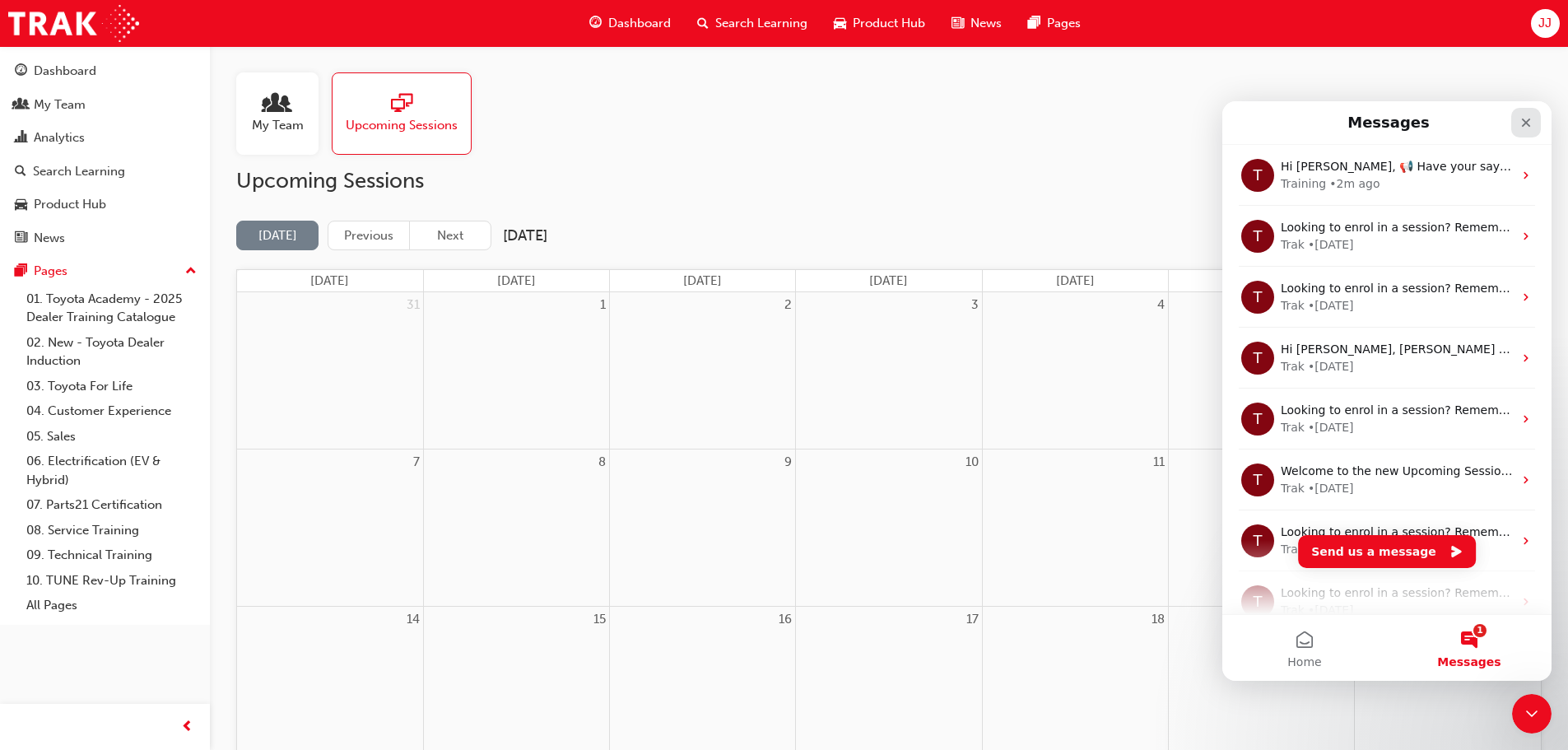
click at [1534, 123] on div "Close" at bounding box center [1526, 122] width 30 height 30
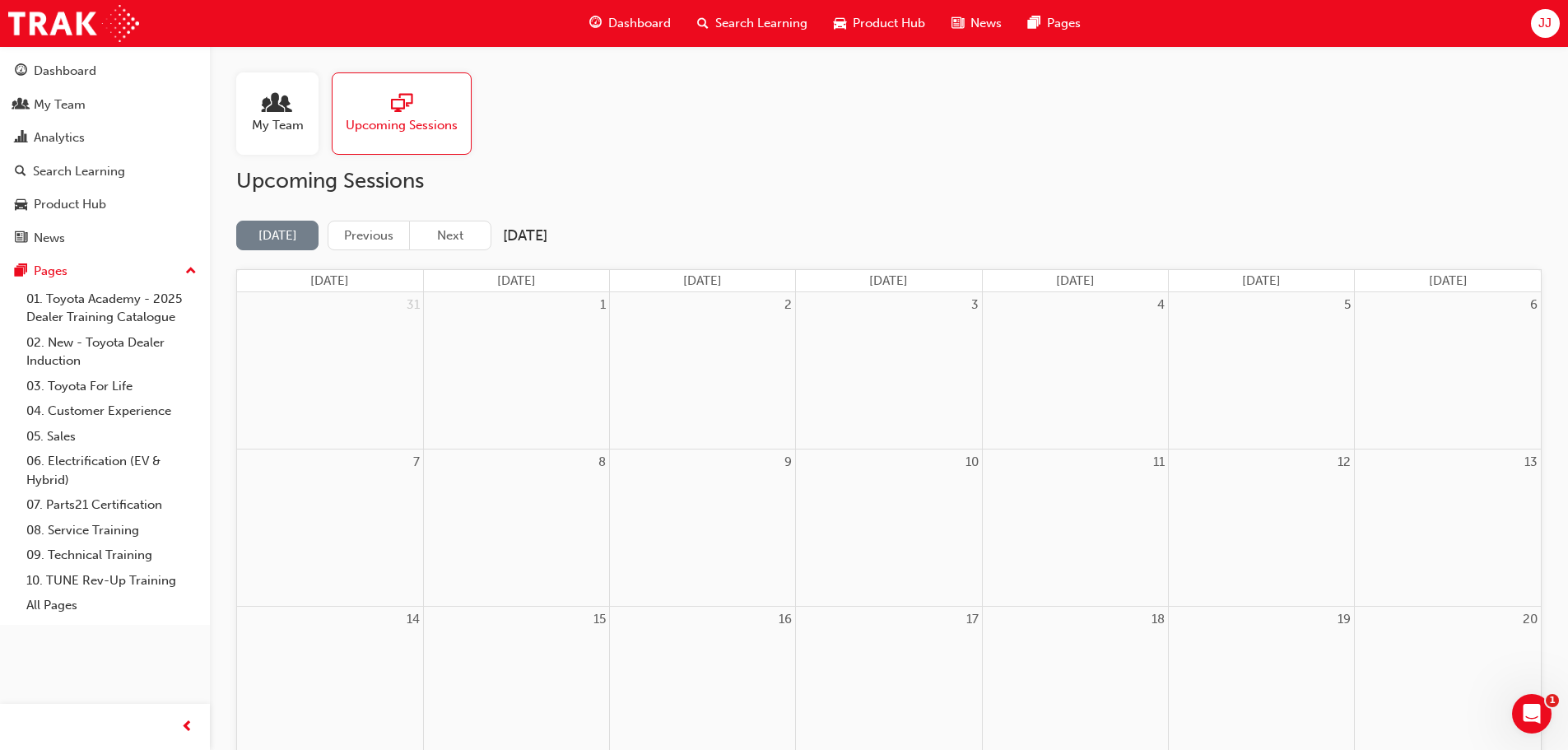
click at [1021, 189] on h2 "Upcoming Sessions" at bounding box center [888, 181] width 1306 height 26
click at [745, 117] on div "My Team Upcoming Sessions" at bounding box center [888, 113] width 1306 height 82
